Goal: Task Accomplishment & Management: Complete application form

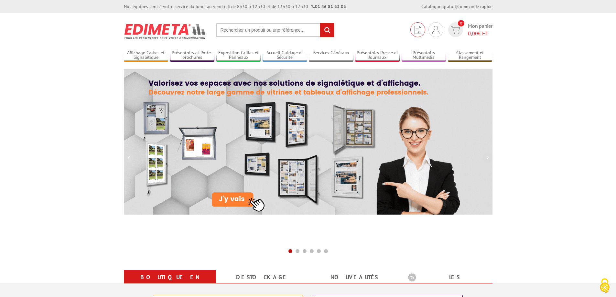
click at [419, 28] on img at bounding box center [418, 30] width 6 height 8
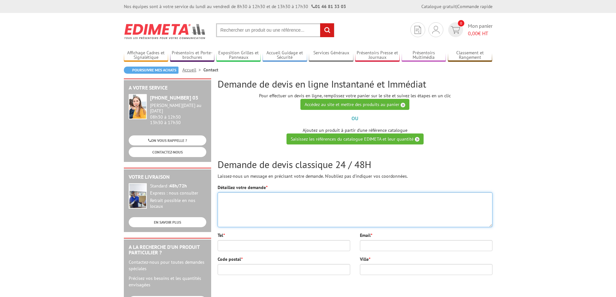
click at [391, 208] on textarea "Détaillez votre demande *" at bounding box center [355, 209] width 275 height 35
click at [309, 194] on textarea "Détaillez votre demande *" at bounding box center [355, 209] width 275 height 35
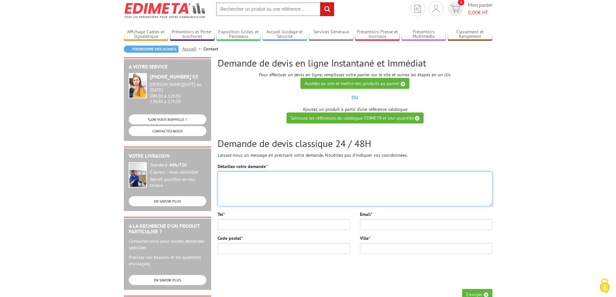
scroll to position [32, 0]
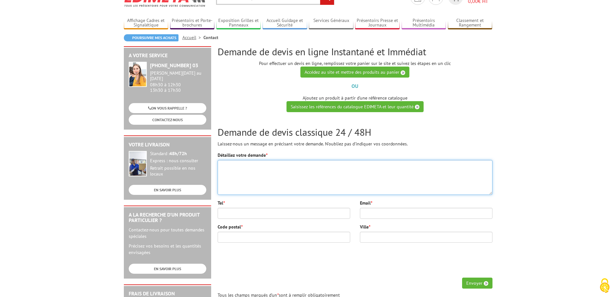
click at [371, 182] on textarea "Détaillez votre demande *" at bounding box center [355, 177] width 275 height 35
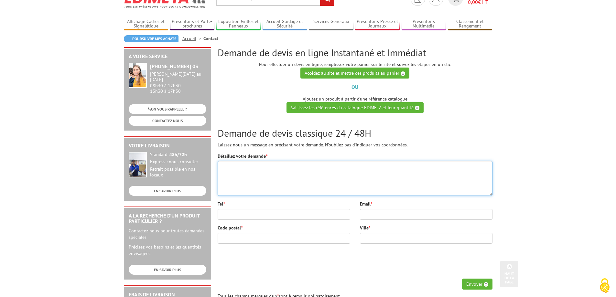
scroll to position [0, 0]
